Goal: Task Accomplishment & Management: Manage account settings

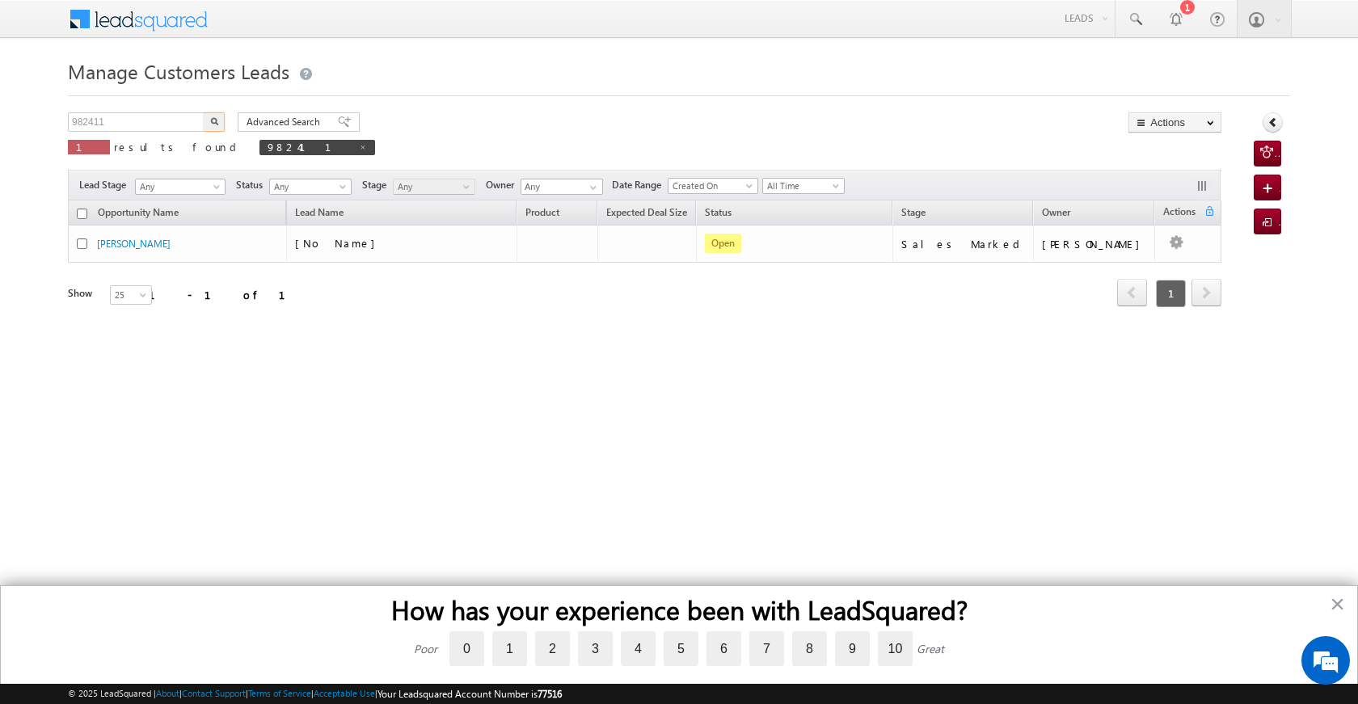
click at [65, 116] on body "Menu [PERSON_NAME] sitar a2@ks erve." at bounding box center [679, 229] width 1358 height 458
type input "983444"
click at [216, 126] on button "button" at bounding box center [214, 121] width 21 height 19
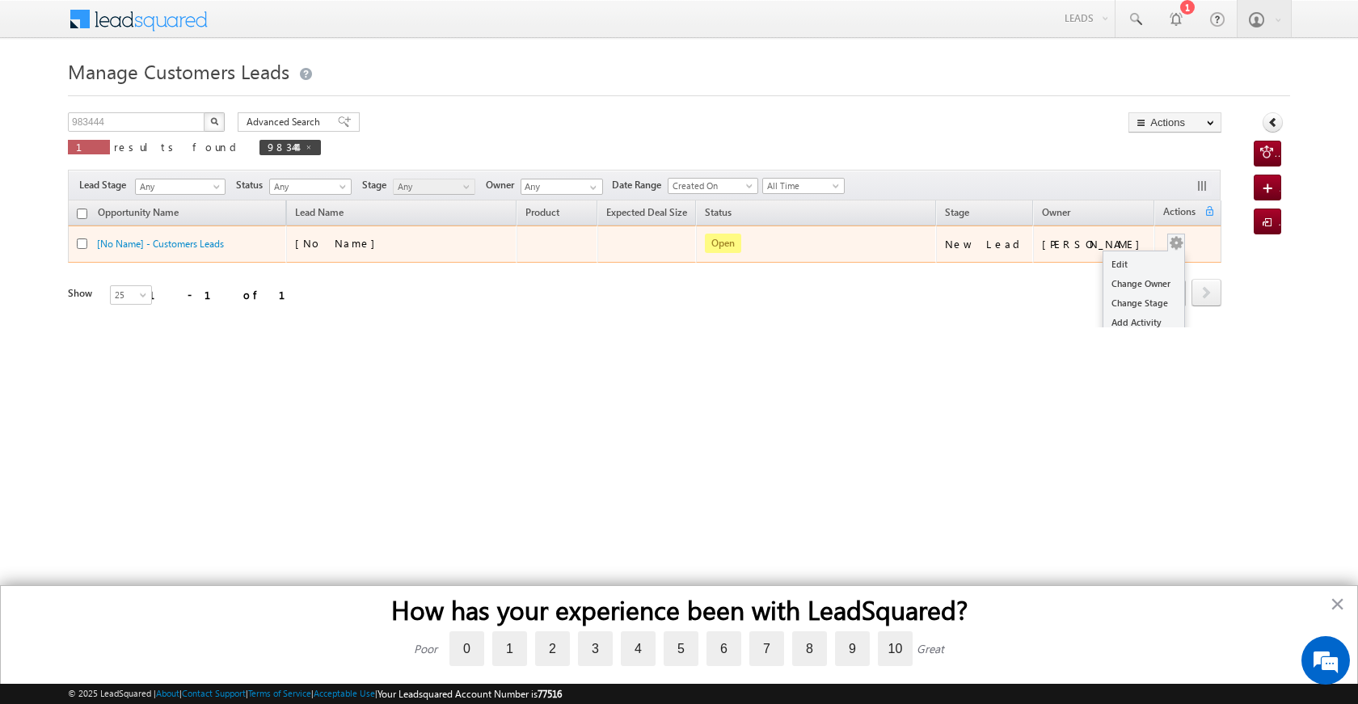
click at [1177, 249] on td "Edit Change Owner Change Stage Add Activity Add Task Delete" at bounding box center [1187, 244] width 67 height 37
click at [1144, 264] on link "Edit" at bounding box center [1143, 264] width 81 height 19
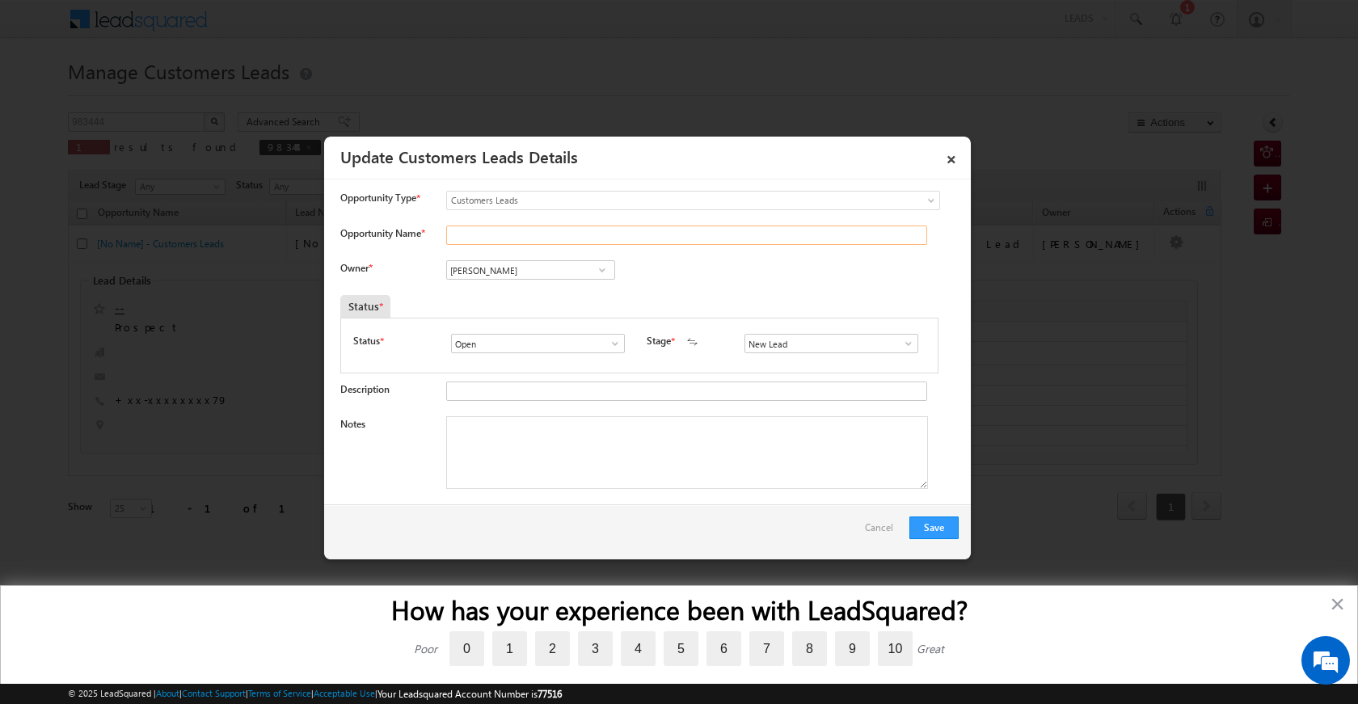
click at [496, 238] on input "Opportunity Name *" at bounding box center [686, 235] width 481 height 19
click at [453, 236] on input "Opportunity Name *" at bounding box center [686, 235] width 481 height 19
paste input "AMBALAL"
type input "AMBALAL"
click at [597, 275] on span at bounding box center [602, 269] width 16 height 13
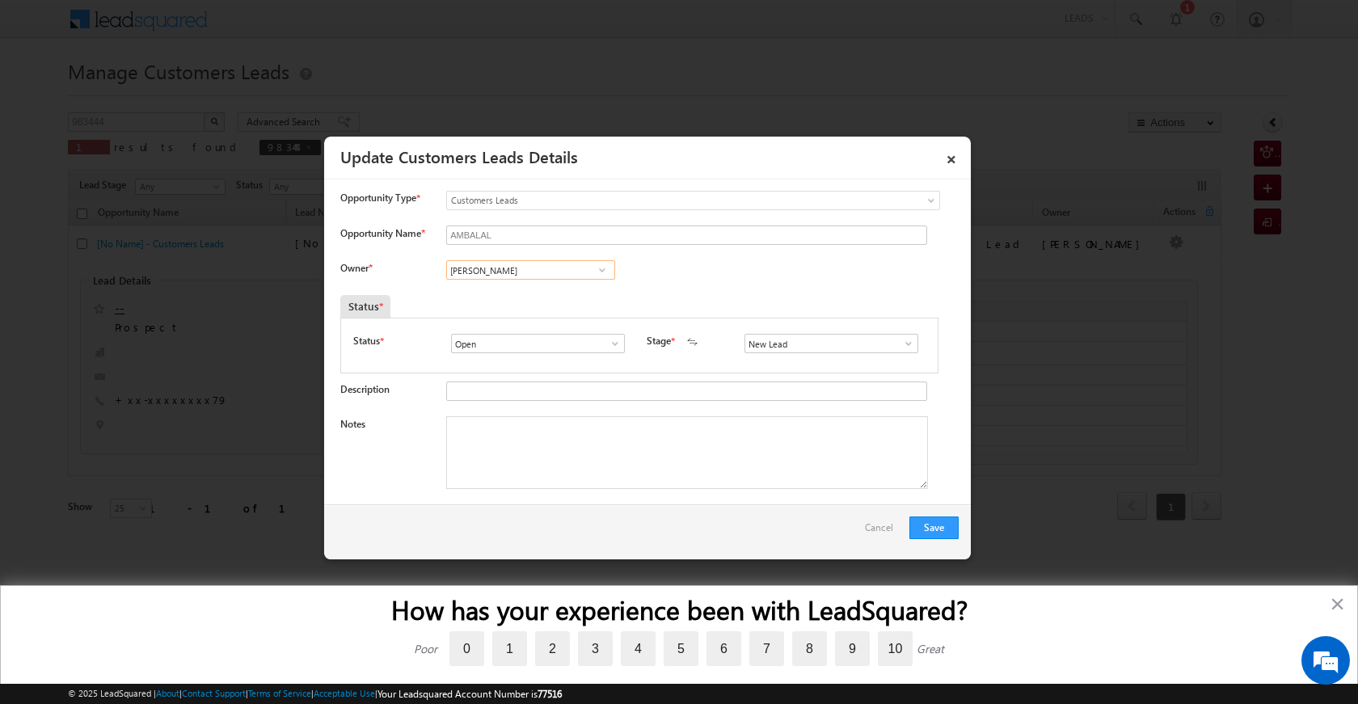
click at [505, 262] on input "[PERSON_NAME]" at bounding box center [530, 269] width 169 height 19
drag, startPoint x: 505, startPoint y: 262, endPoint x: 415, endPoint y: 266, distance: 90.6
click at [415, 266] on div "Owner * [PERSON_NAME] [PERSON_NAME] [PERSON_NAME] [PERSON_NAME] [PERSON_NAME] […" at bounding box center [649, 273] width 618 height 27
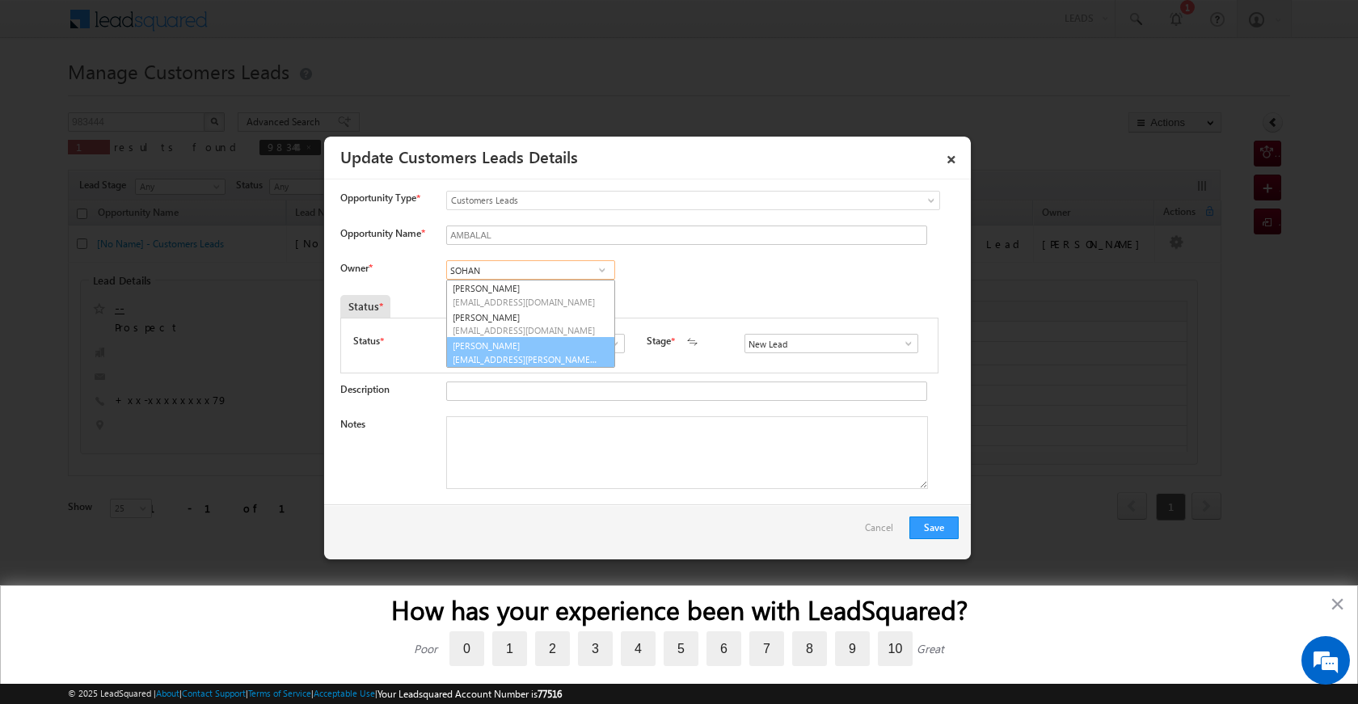
click at [571, 357] on span "[EMAIL_ADDRESS][PERSON_NAME][DOMAIN_NAME]" at bounding box center [525, 359] width 145 height 12
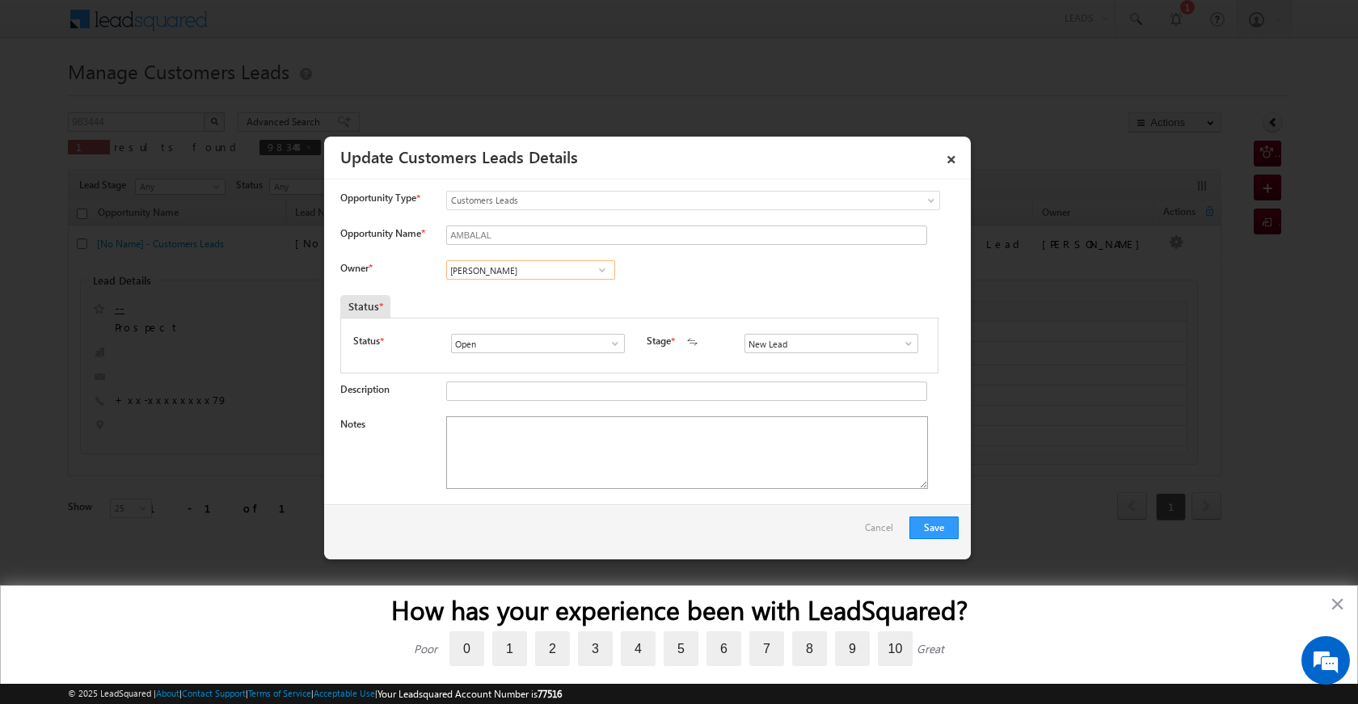
type input "[PERSON_NAME]"
click at [620, 436] on textarea "Notes" at bounding box center [687, 452] width 482 height 73
click at [908, 346] on span at bounding box center [908, 343] width 16 height 13
click at [816, 415] on link "Sales Marked" at bounding box center [830, 412] width 173 height 19
type input "Sales Marked"
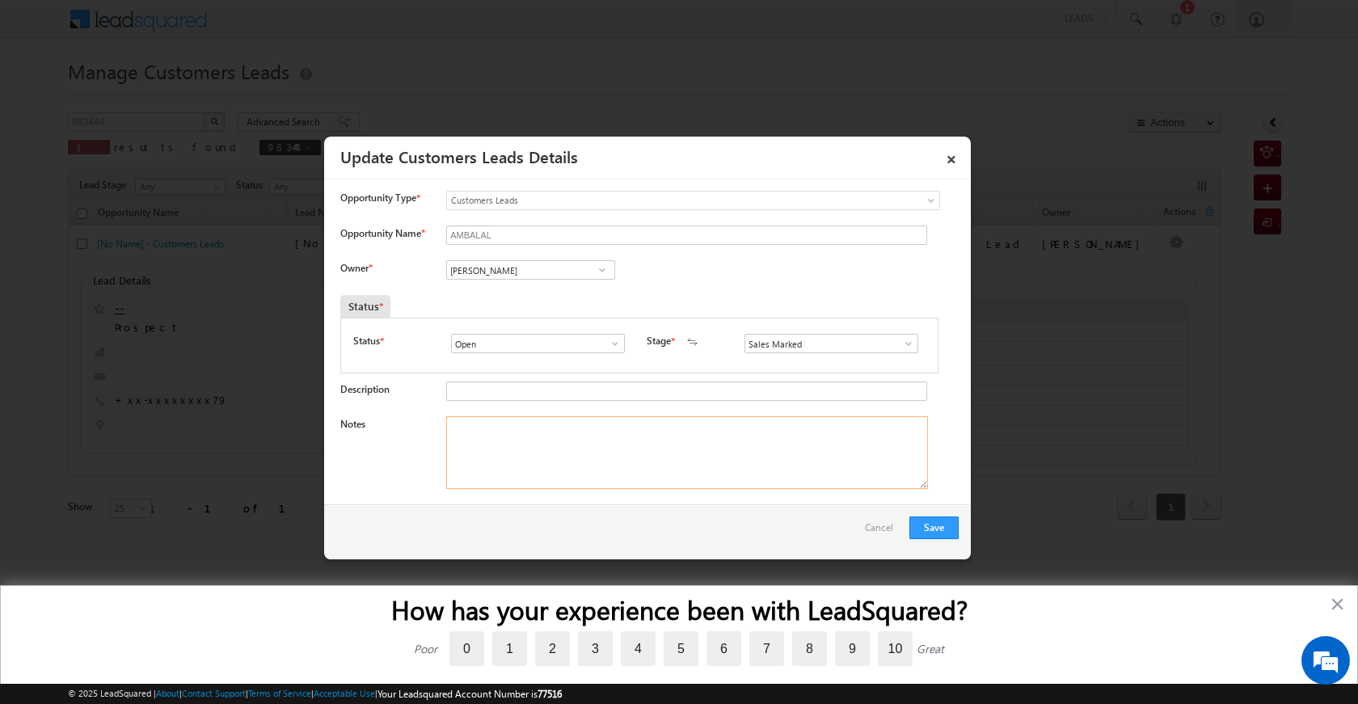
click at [689, 457] on textarea "Notes" at bounding box center [687, 452] width 482 height 73
click at [475, 430] on textarea "Notes" at bounding box center [687, 452] width 482 height 73
paste textarea "AMBALAL 312601 to chittorgarh CX NEED 5 LAC TOPUP TOMARROW 12 : 00 PM VISIT SHE…"
type textarea "AMBALAL 312601 to chittorgarh CX NEED 5 LAC TOPUP TOMARROW 12 : 00 PM VISIT SHE…"
click at [946, 531] on button "Save" at bounding box center [933, 527] width 49 height 23
